Goal: Obtain resource: Obtain resource

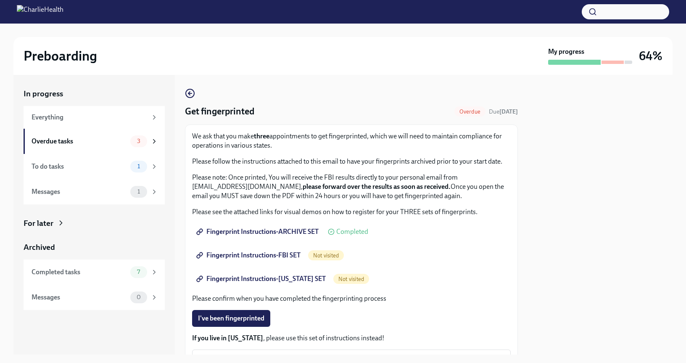
scroll to position [31, 0]
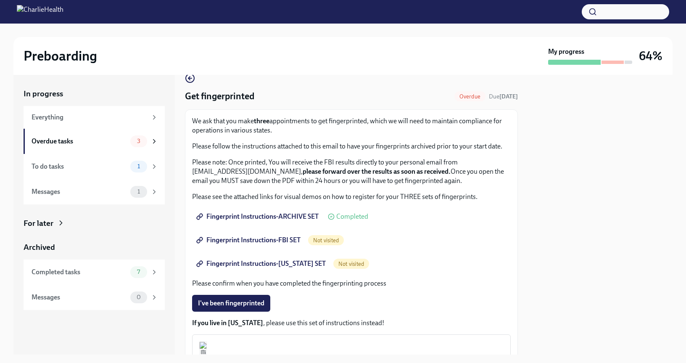
scroll to position [28, 0]
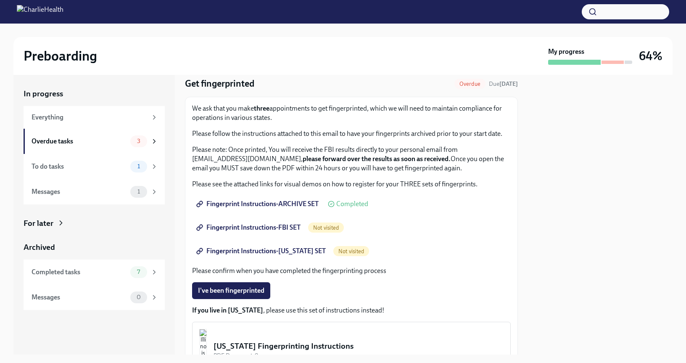
click at [292, 233] on link "Fingerprint Instructions-FBI SET" at bounding box center [249, 227] width 114 height 17
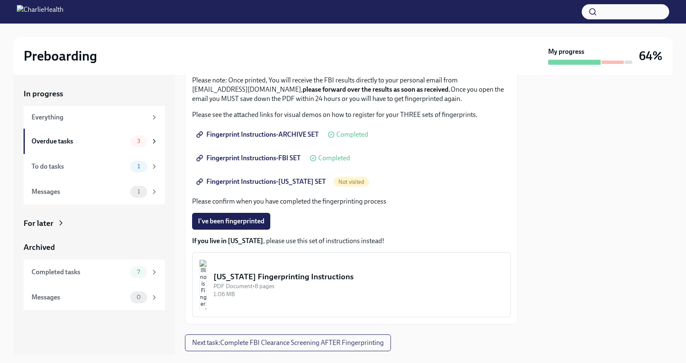
scroll to position [105, 0]
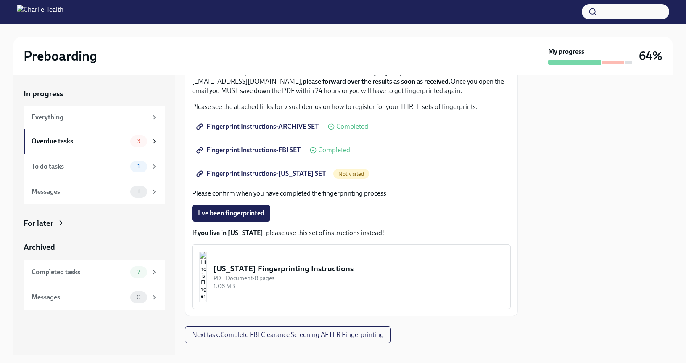
click at [283, 173] on span "Fingerprint Instructions-[US_STATE] SET" at bounding box center [262, 173] width 128 height 8
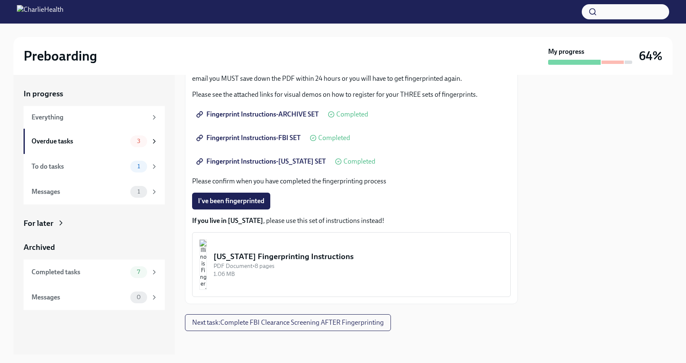
scroll to position [121, 0]
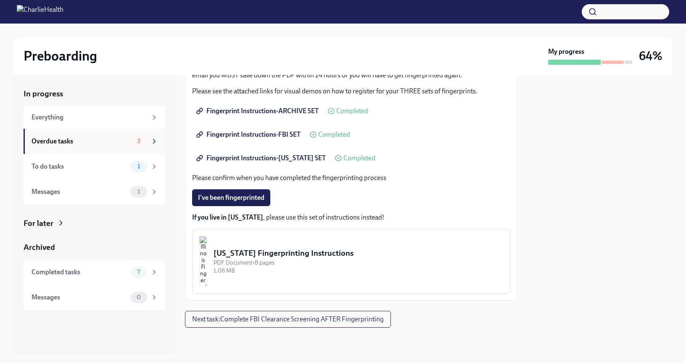
click at [95, 145] on div "Overdue tasks" at bounding box center [79, 141] width 95 height 9
